Goal: Find specific page/section: Find specific page/section

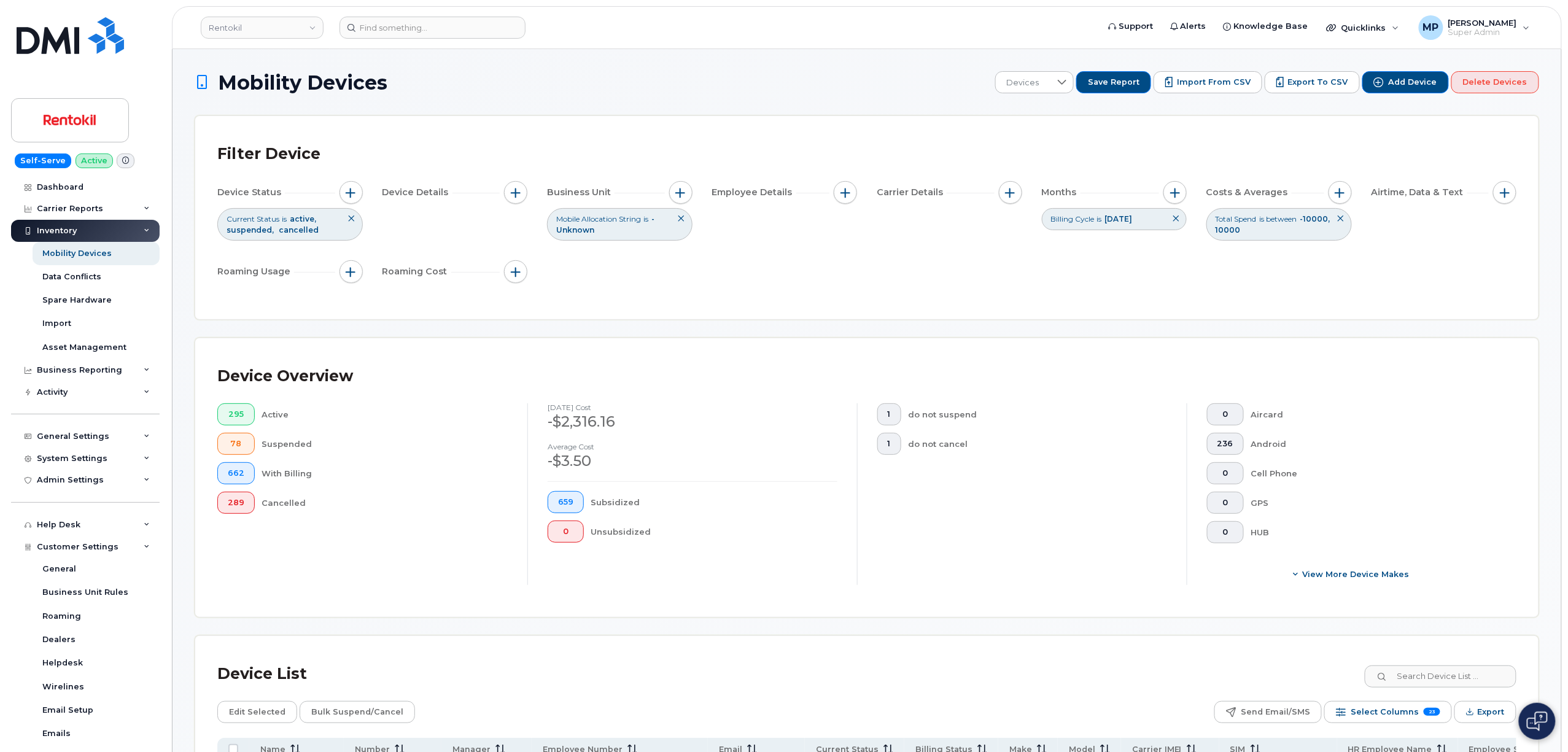
scroll to position [245, 0]
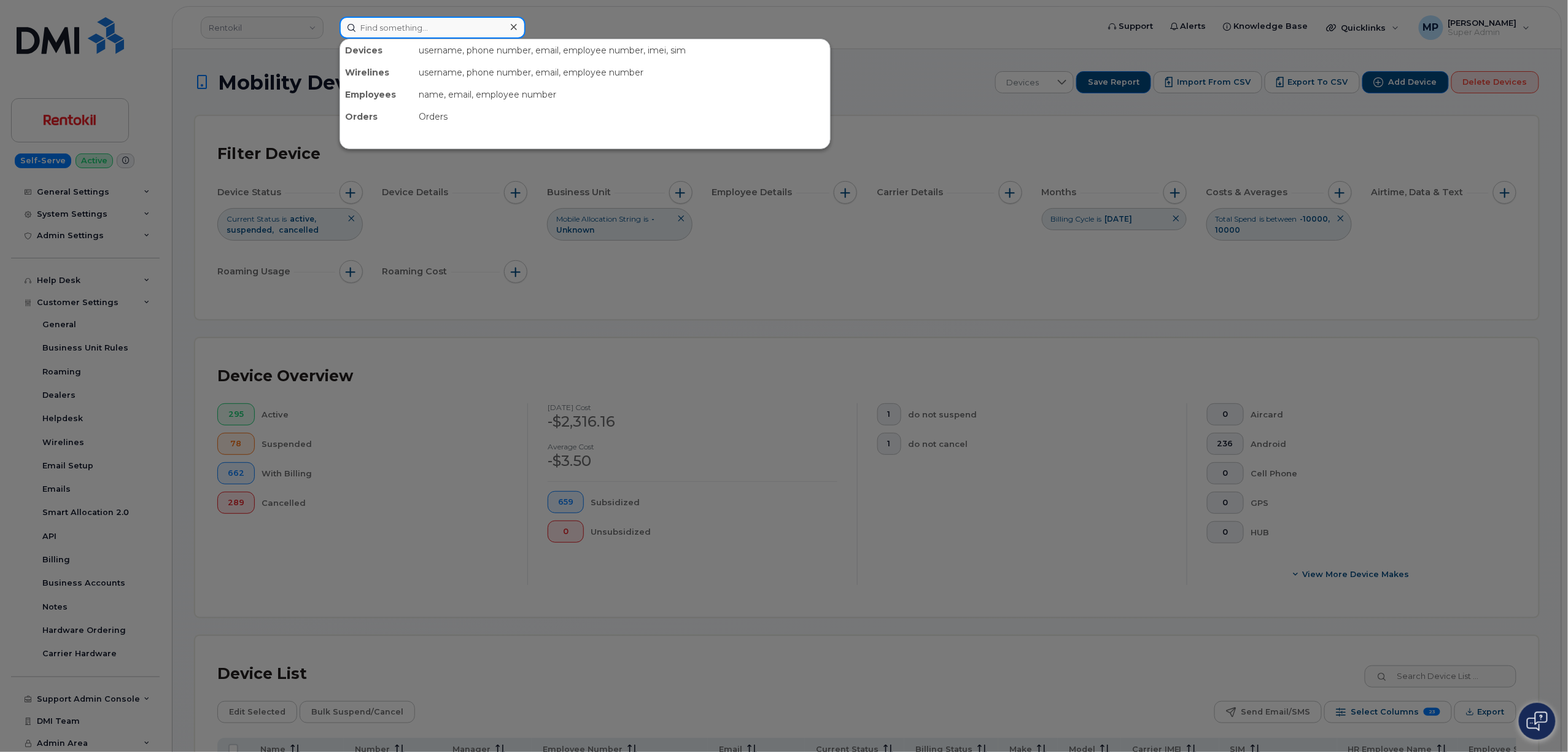
click at [407, 30] on input at bounding box center [433, 28] width 186 height 22
click at [415, 28] on input at bounding box center [433, 28] width 186 height 22
paste input "123290029852400"
type input "123290029852400"
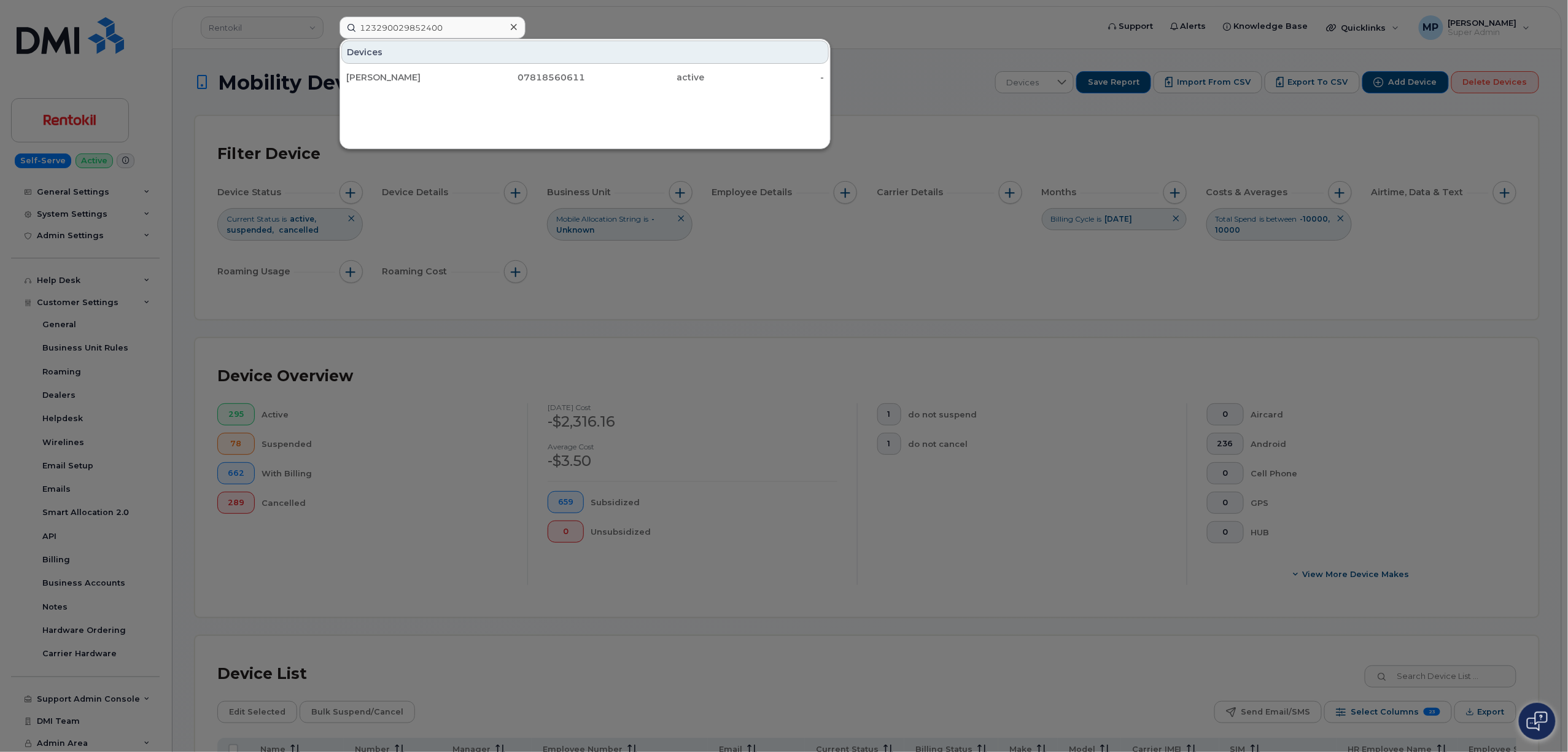
drag, startPoint x: 401, startPoint y: 74, endPoint x: 413, endPoint y: 111, distance: 38.9
click at [401, 72] on div "[PERSON_NAME]" at bounding box center [406, 77] width 120 height 12
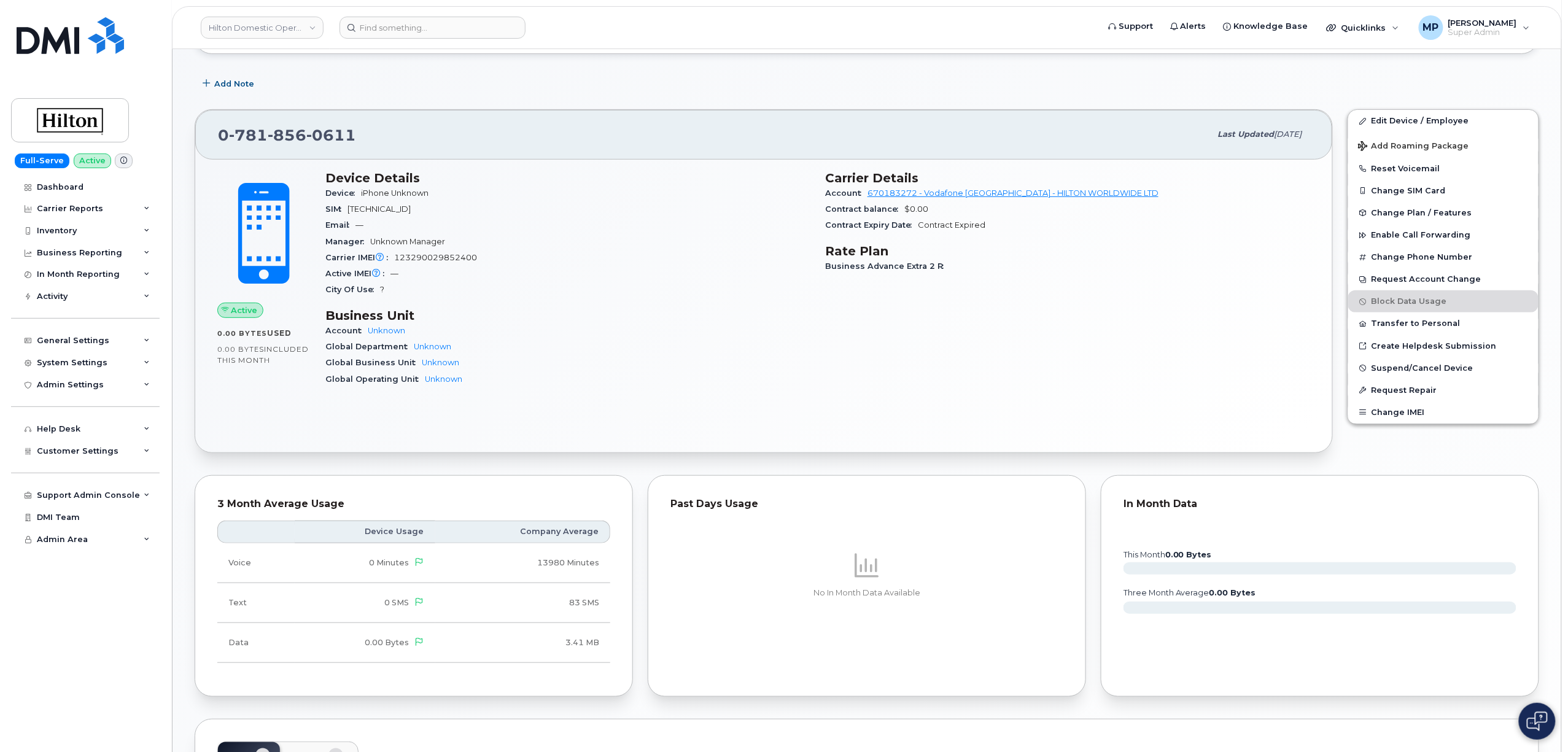
scroll to position [104, 0]
